Goal: Task Accomplishment & Management: Manage account settings

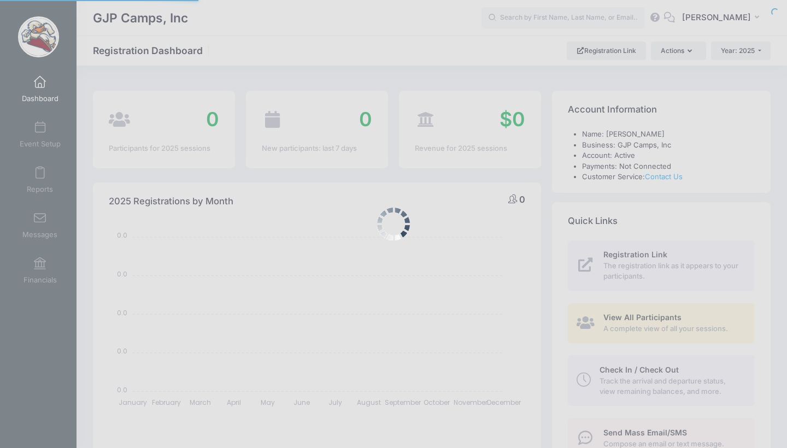
select select
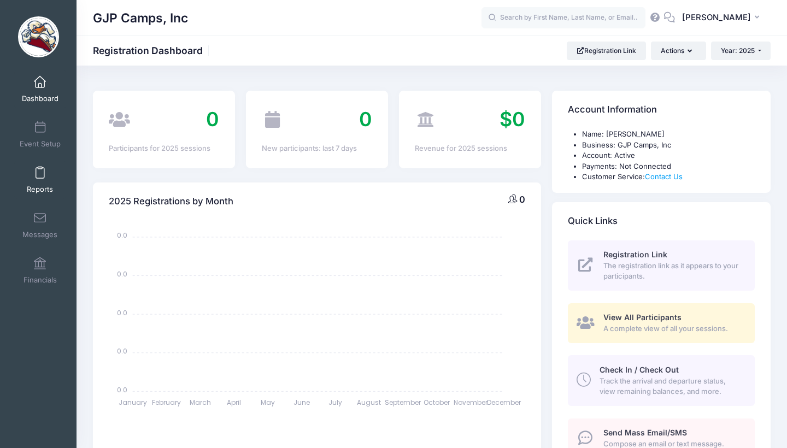
click at [45, 161] on link "Reports" at bounding box center [40, 180] width 52 height 38
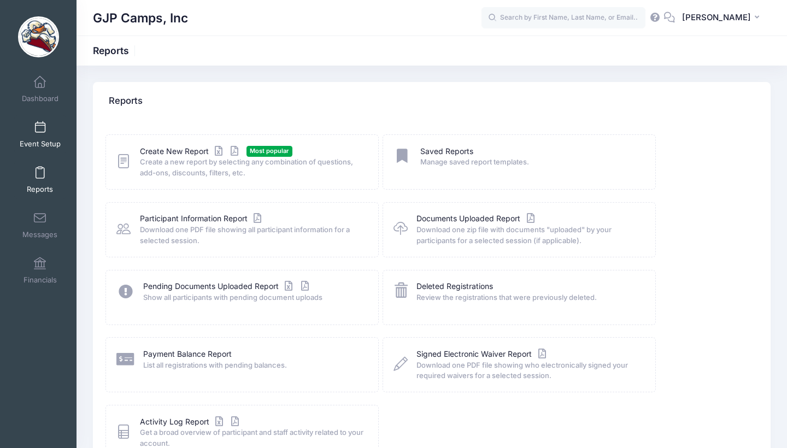
click at [27, 141] on span "Event Setup" at bounding box center [40, 143] width 41 height 9
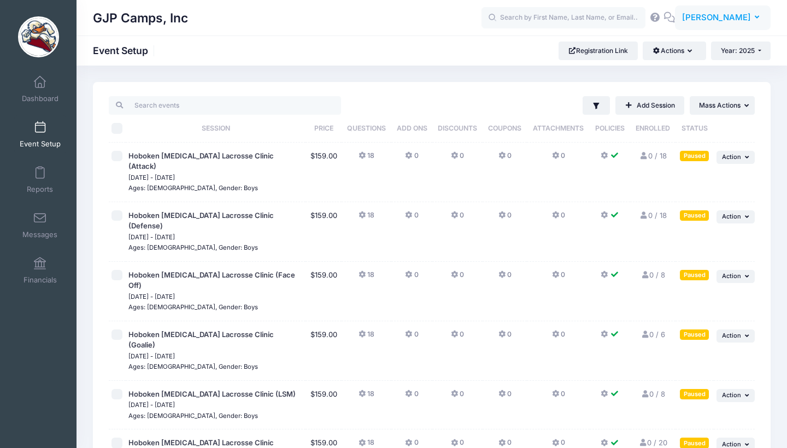
click at [701, 13] on span "[PERSON_NAME]" at bounding box center [716, 17] width 69 height 12
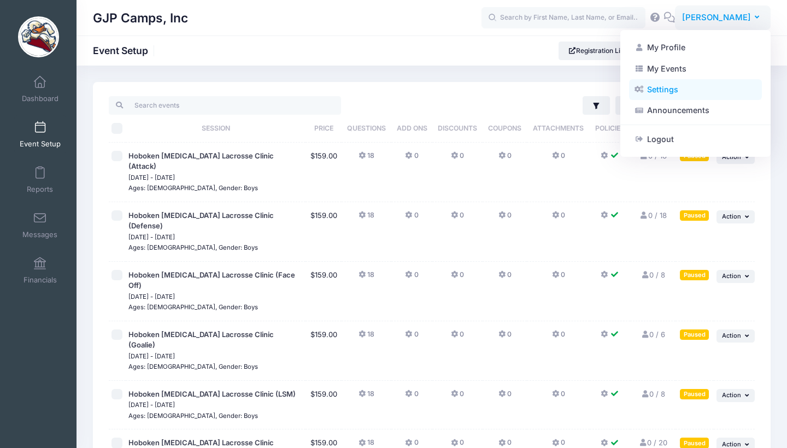
click at [678, 83] on link "Settings" at bounding box center [695, 89] width 133 height 21
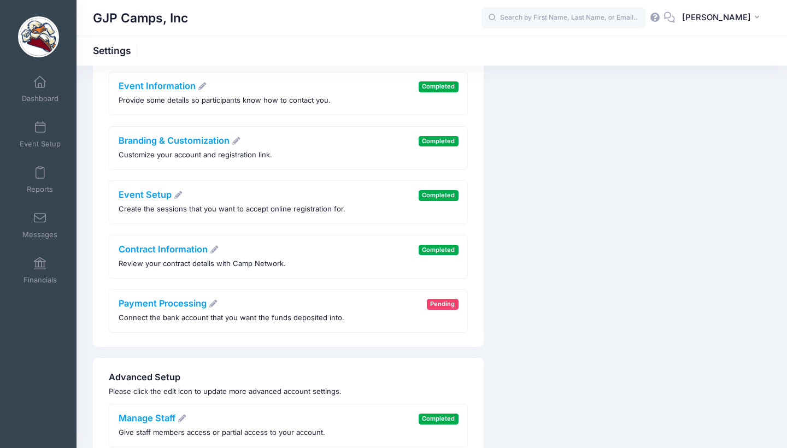
scroll to position [209, 0]
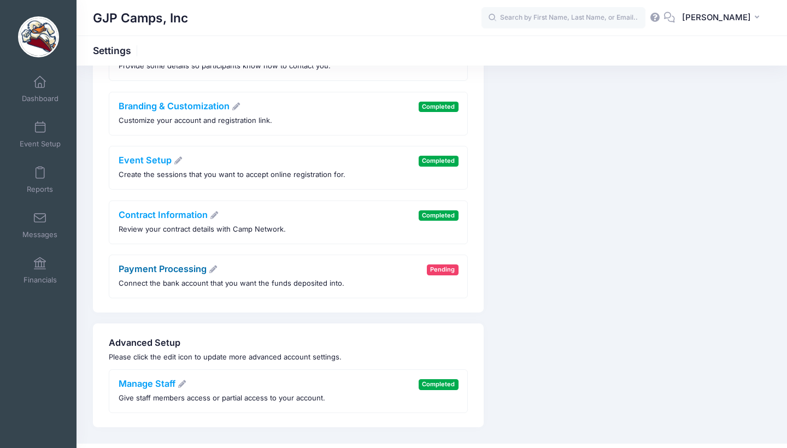
click at [170, 263] on link "Payment Processing" at bounding box center [168, 268] width 99 height 11
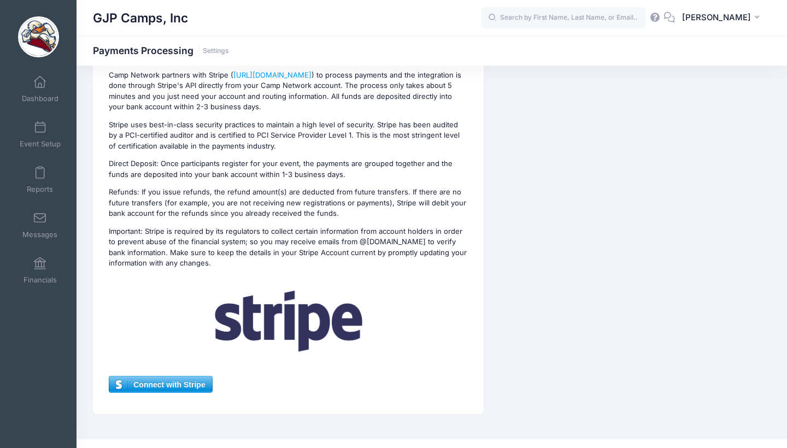
scroll to position [126, 0]
click at [169, 379] on div "Payment Processing Pending Connect the bank account that you want the funds dep…" at bounding box center [288, 185] width 391 height 459
click at [171, 377] on span "Connect with Stripe" at bounding box center [160, 385] width 102 height 16
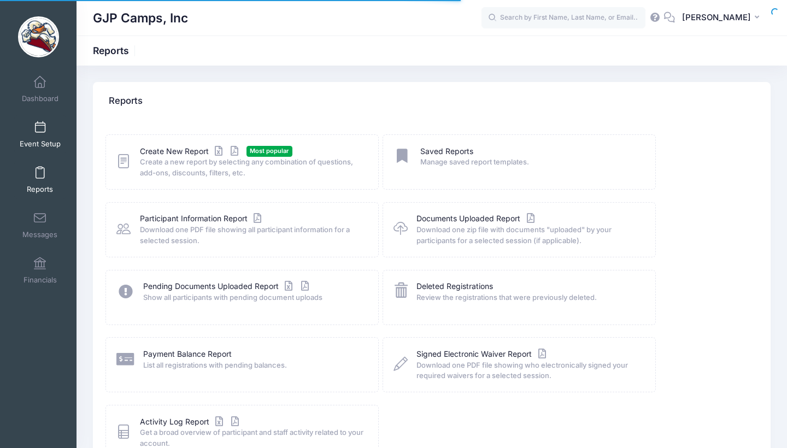
click at [40, 131] on span at bounding box center [40, 128] width 0 height 12
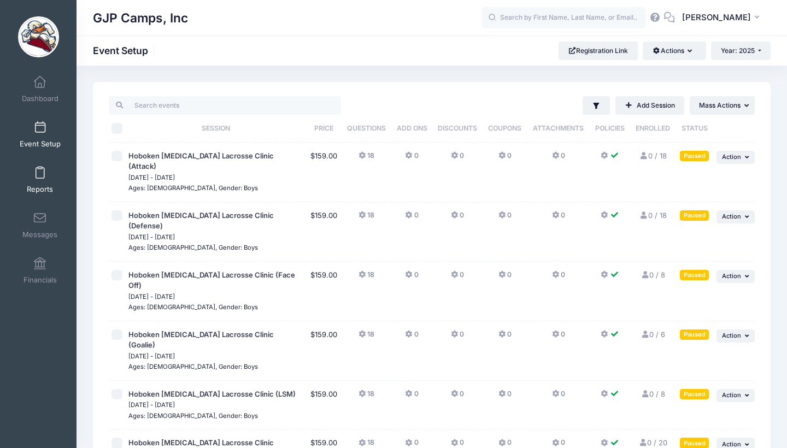
click at [60, 172] on link "Reports" at bounding box center [40, 180] width 52 height 38
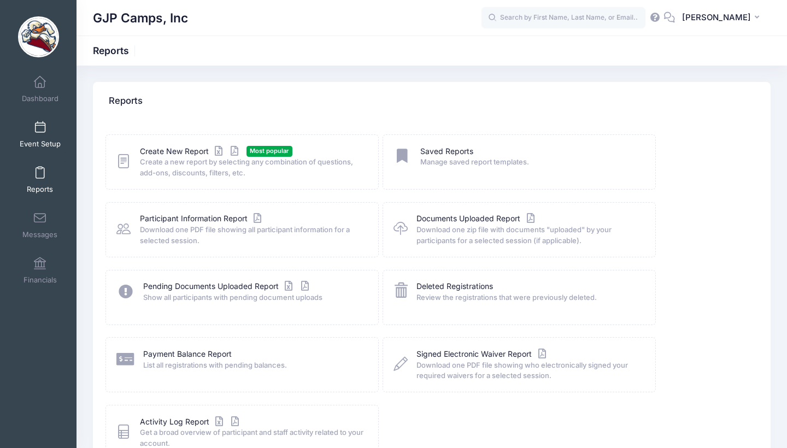
click at [40, 127] on span at bounding box center [40, 128] width 0 height 12
